Goal: Task Accomplishment & Management: Use online tool/utility

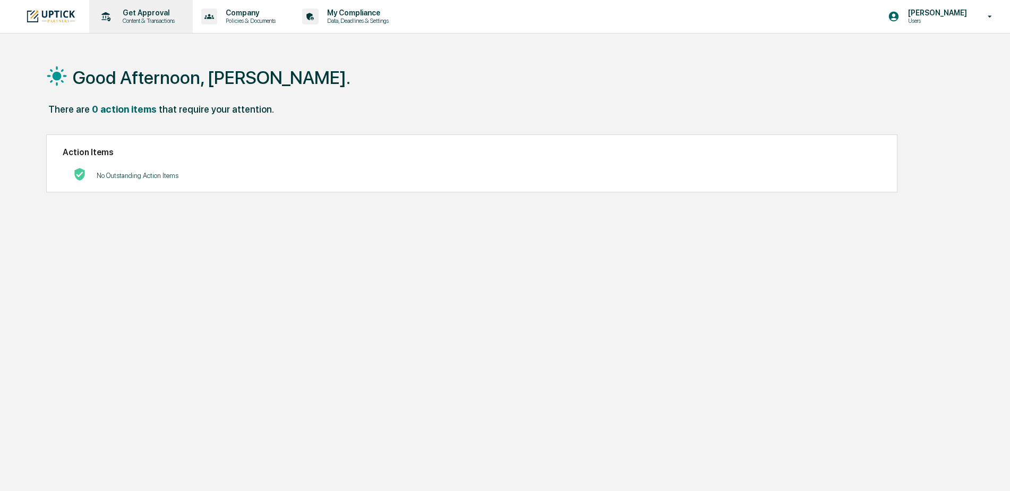
click at [151, 21] on p "Content & Transactions" at bounding box center [147, 20] width 66 height 7
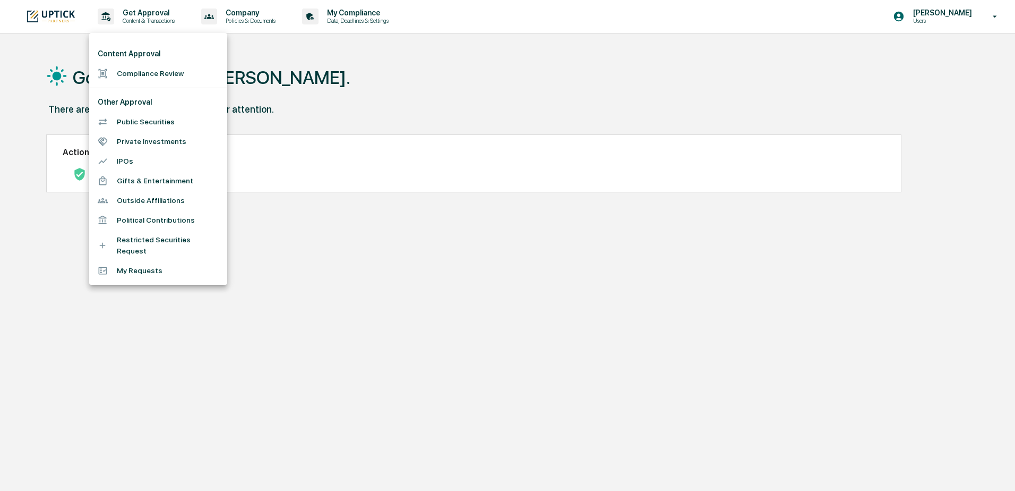
click at [152, 75] on li "Compliance Review" at bounding box center [158, 74] width 138 height 20
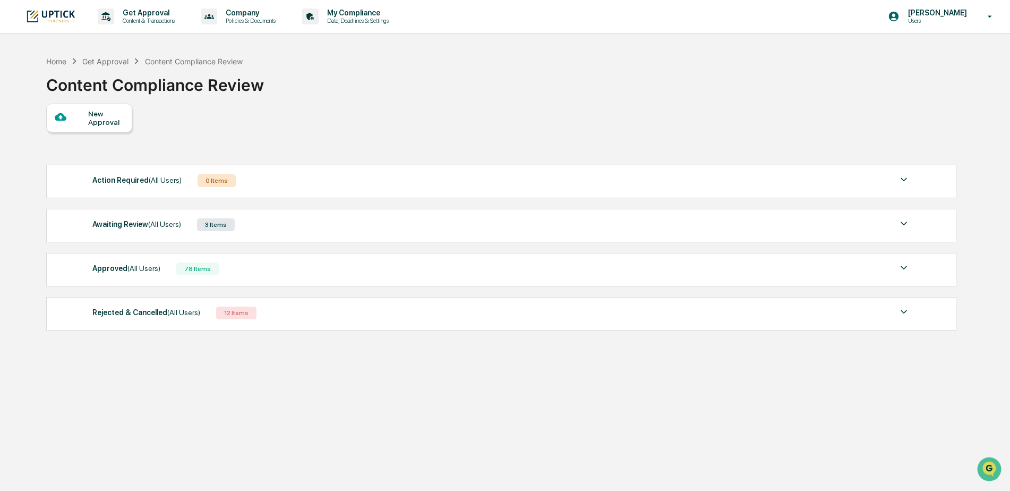
click at [150, 225] on span "(All Users)" at bounding box center [164, 224] width 33 height 8
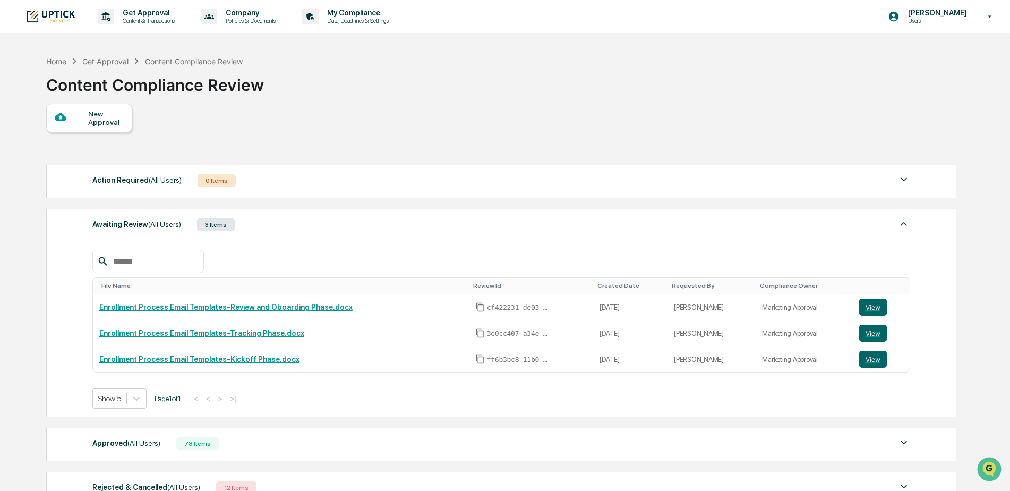
click at [187, 441] on div "78 Items" at bounding box center [197, 443] width 42 height 13
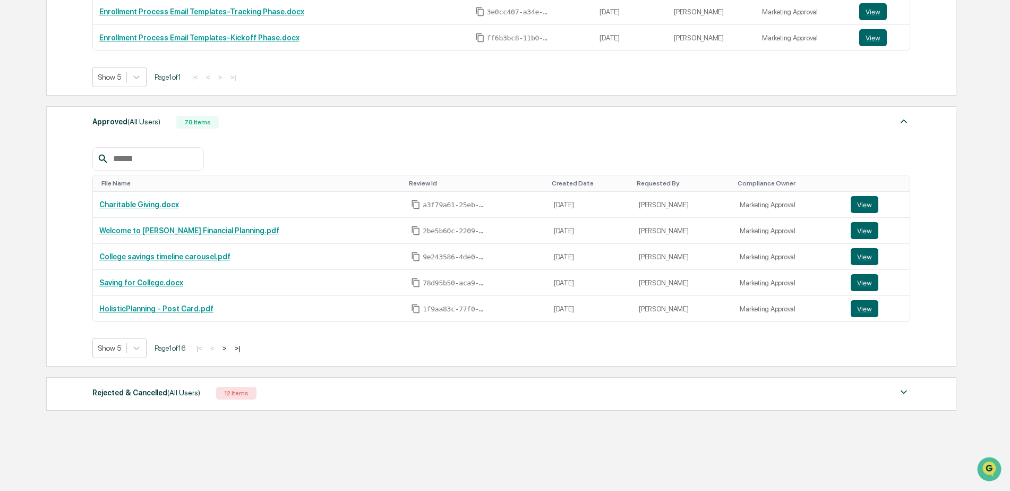
scroll to position [338, 0]
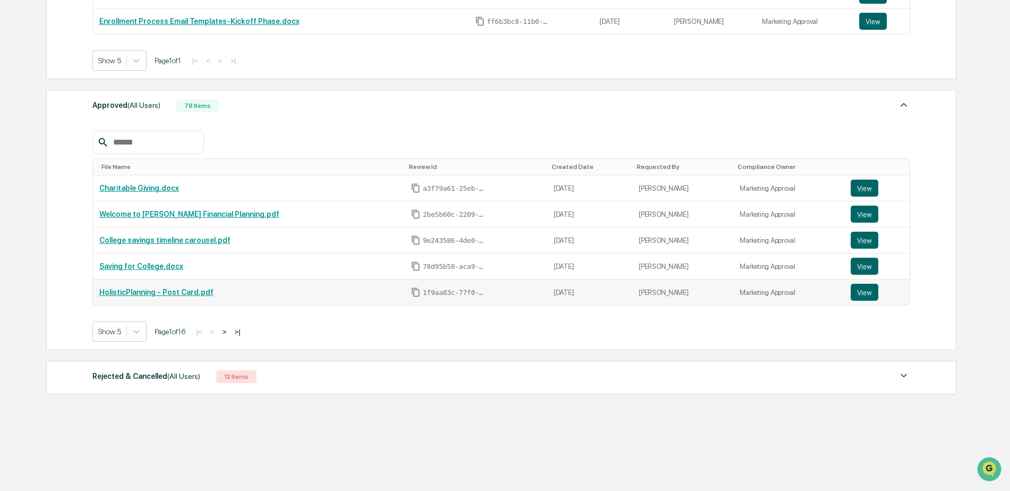
click at [189, 293] on link "HolisticPlanning - Post Card.pdf" at bounding box center [156, 292] width 114 height 8
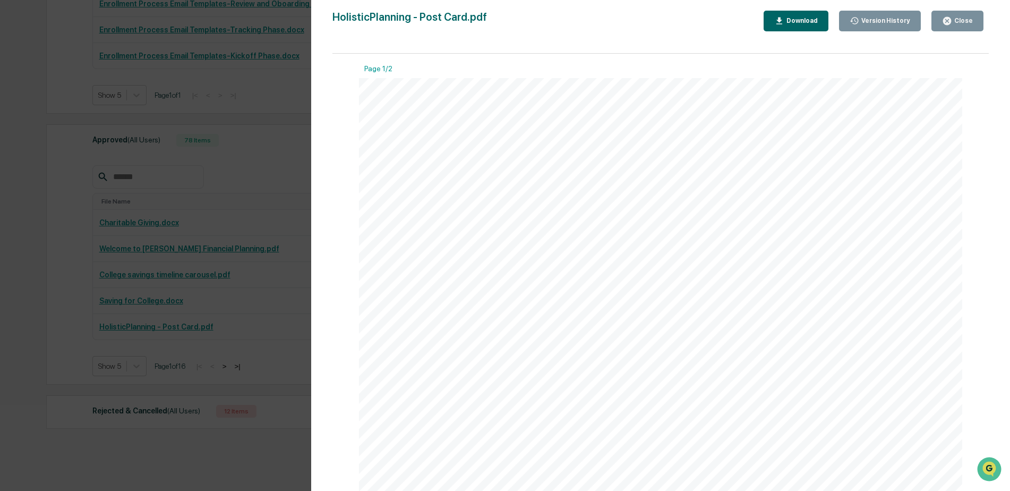
scroll to position [285, 0]
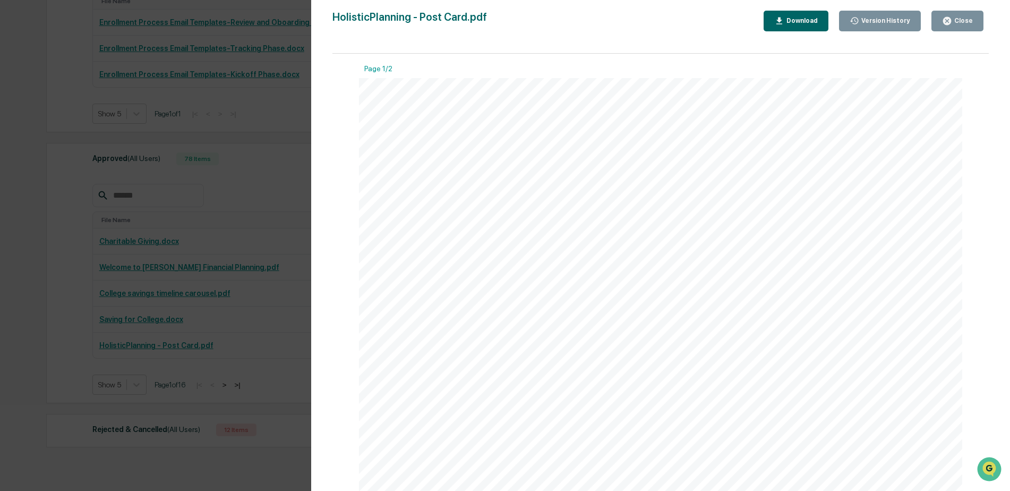
drag, startPoint x: 973, startPoint y: 21, endPoint x: 269, endPoint y: 125, distance: 711.9
click at [973, 21] on button "Close" at bounding box center [957, 21] width 52 height 21
click at [269, 125] on div "Version History [DATE] 09:43 PM [PERSON_NAME] [DATE] 10:01 PM [PERSON_NAME] Hol…" at bounding box center [505, 245] width 1010 height 491
